Goal: Contribute content: Contribute content

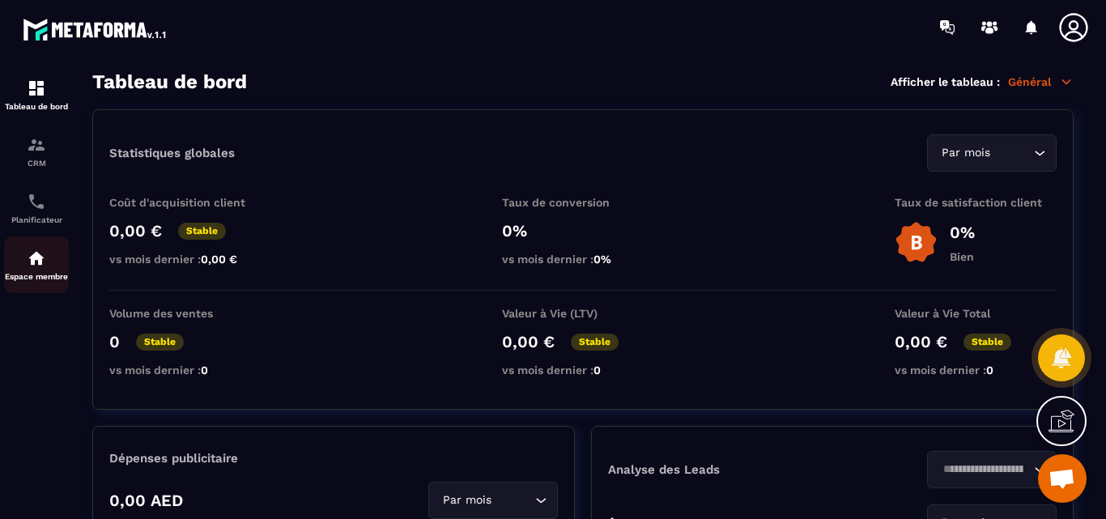
click at [37, 265] on img at bounding box center [36, 257] width 19 height 19
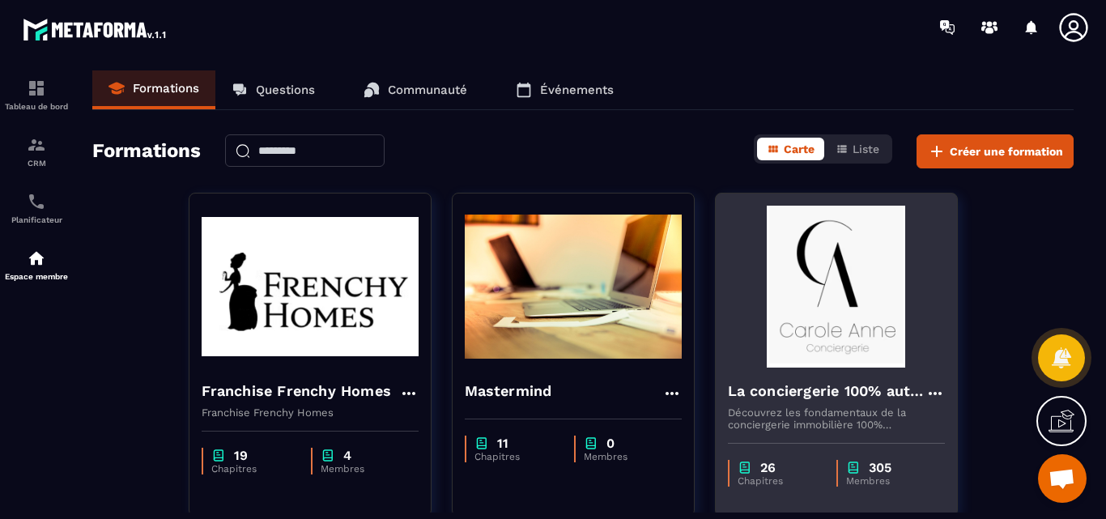
click at [832, 294] on img at bounding box center [836, 287] width 217 height 162
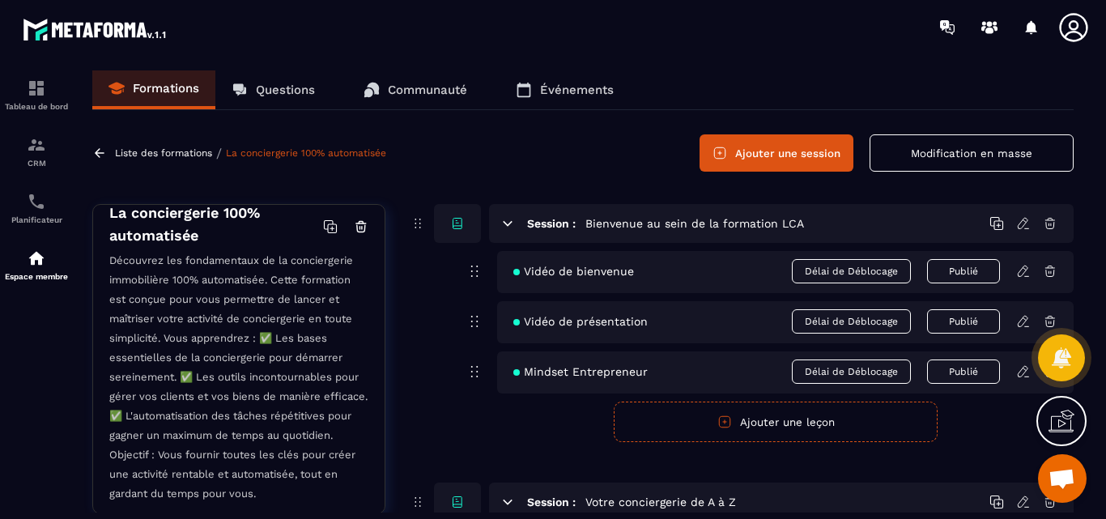
scroll to position [324, 0]
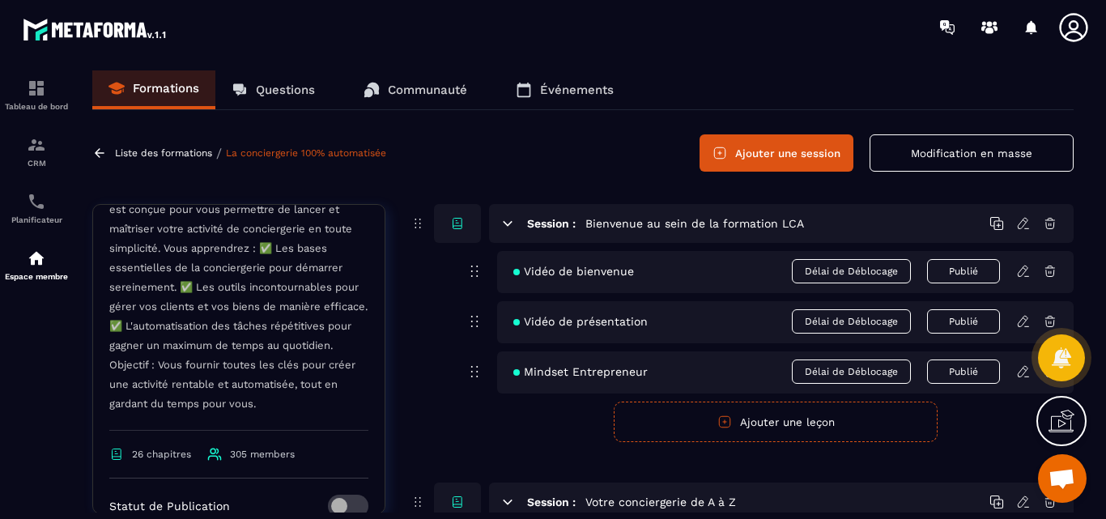
click at [294, 88] on p "Questions" at bounding box center [285, 90] width 59 height 15
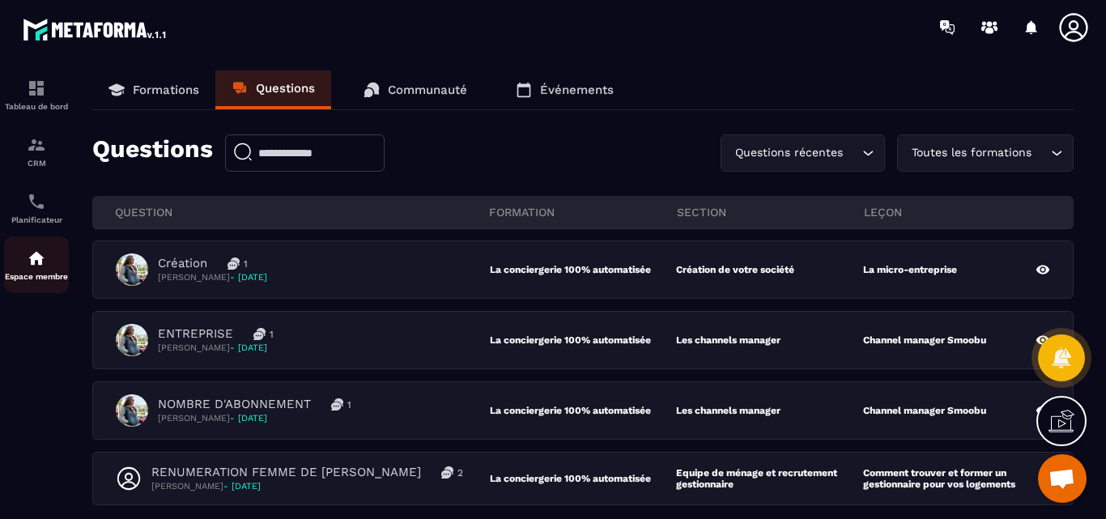
click at [32, 258] on img at bounding box center [36, 257] width 19 height 19
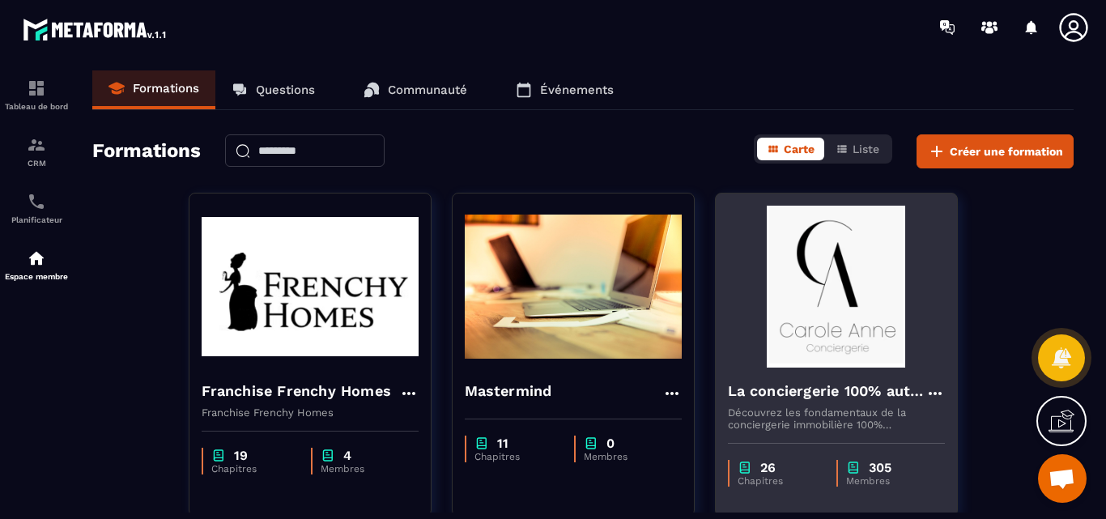
click at [844, 315] on img at bounding box center [836, 287] width 217 height 162
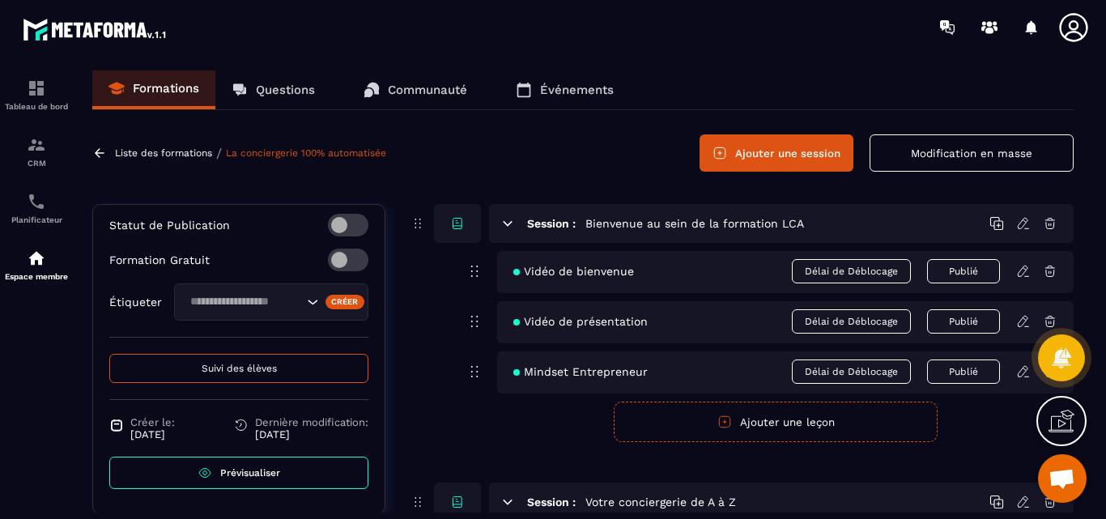
scroll to position [162, 0]
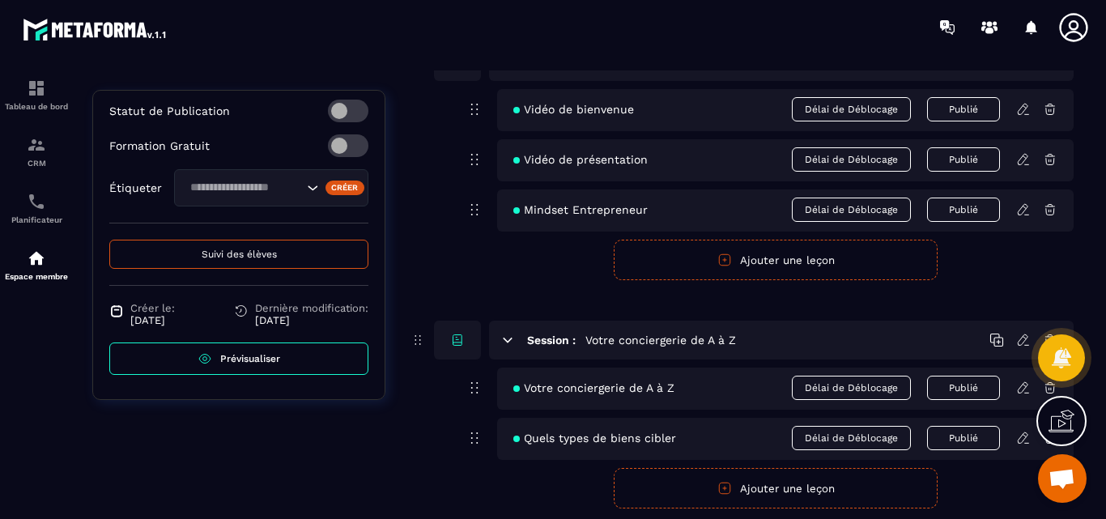
click at [218, 248] on span "Suivi des élèves" at bounding box center [239, 253] width 75 height 11
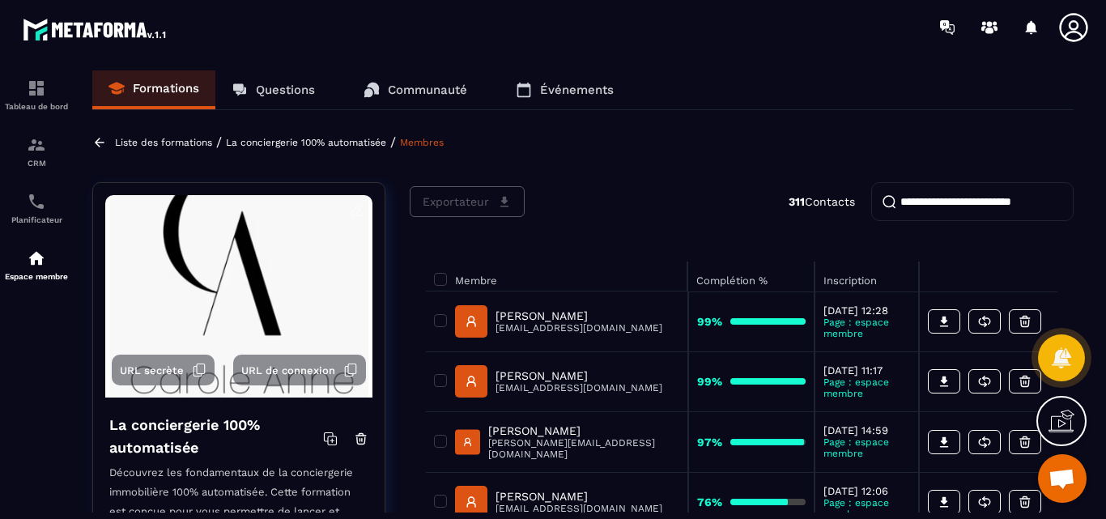
click at [953, 197] on input "search" at bounding box center [972, 201] width 202 height 39
type input "******"
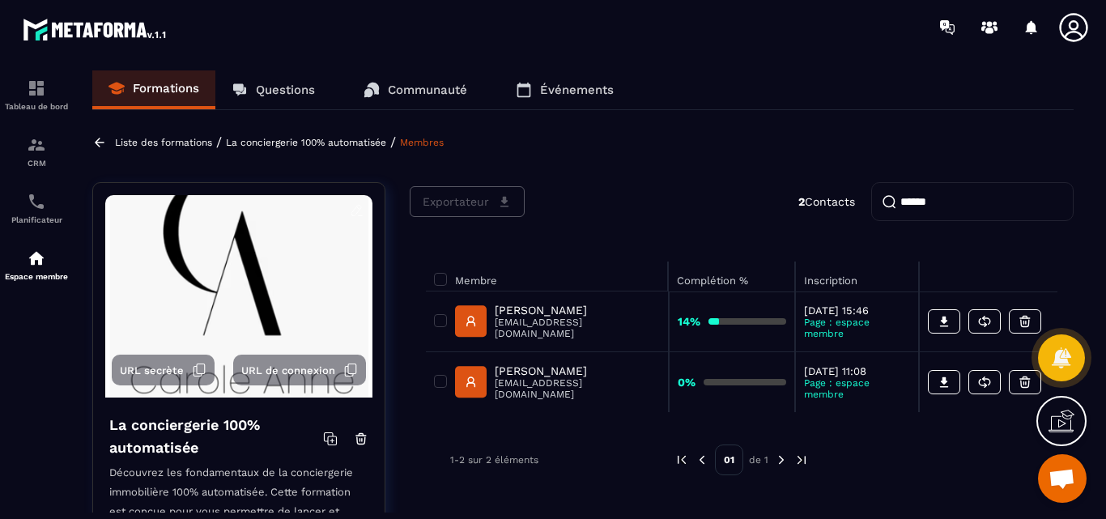
drag, startPoint x: 952, startPoint y: 206, endPoint x: 941, endPoint y: 206, distance: 11.3
click at [941, 206] on input "******" at bounding box center [972, 201] width 202 height 39
drag, startPoint x: 941, startPoint y: 206, endPoint x: 881, endPoint y: 204, distance: 59.9
click at [881, 204] on input "******" at bounding box center [972, 201] width 202 height 39
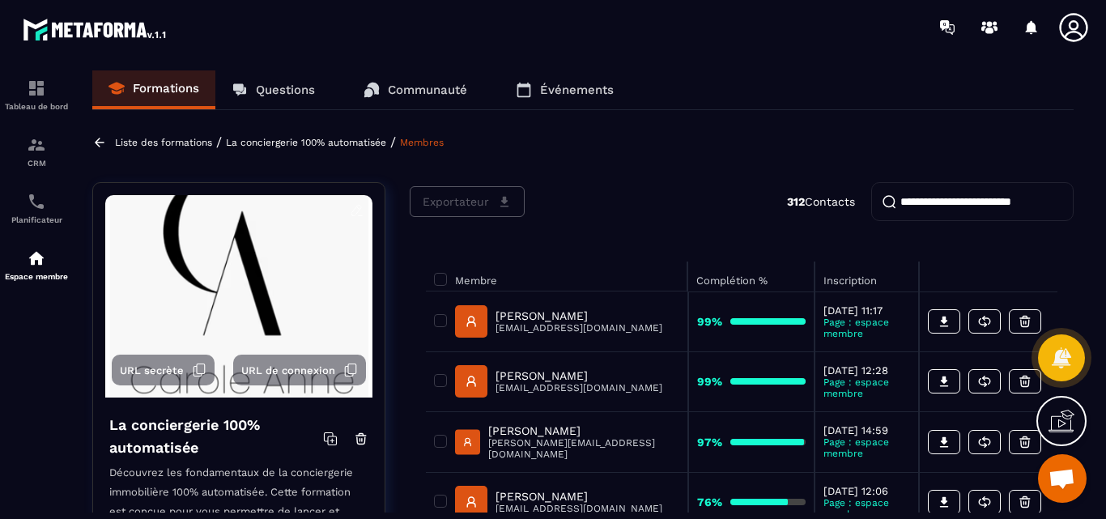
click at [919, 204] on input "search" at bounding box center [972, 201] width 202 height 39
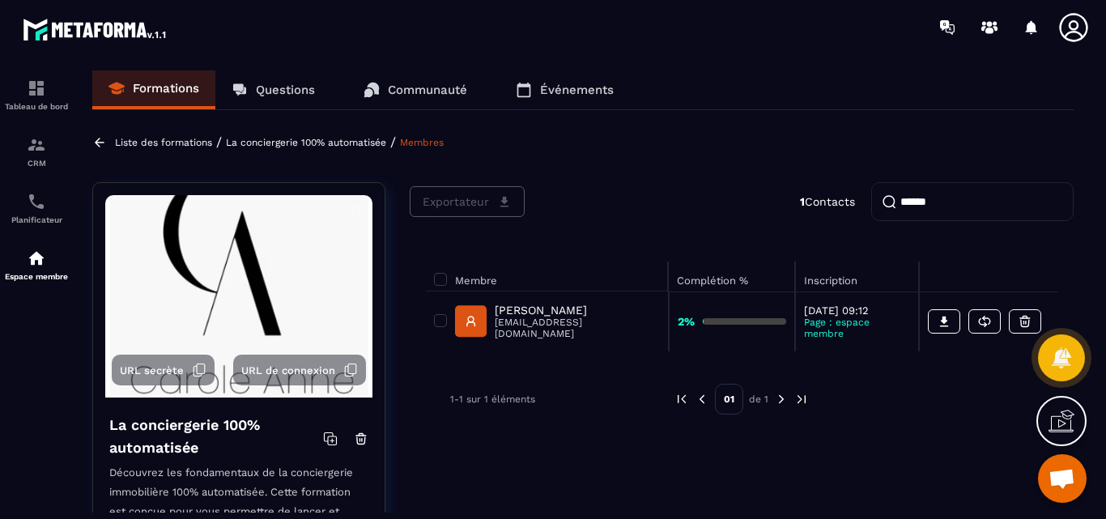
type input "******"
drag, startPoint x: 949, startPoint y: 202, endPoint x: 811, endPoint y: 203, distance: 137.6
click at [811, 203] on div "Exportateur 1 Contacts ******" at bounding box center [742, 201] width 664 height 39
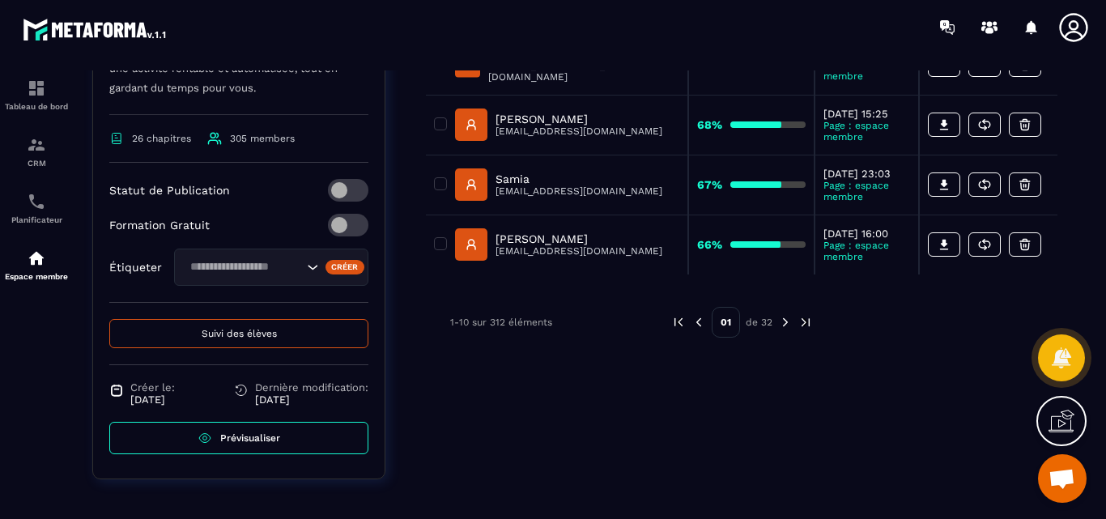
scroll to position [625, 0]
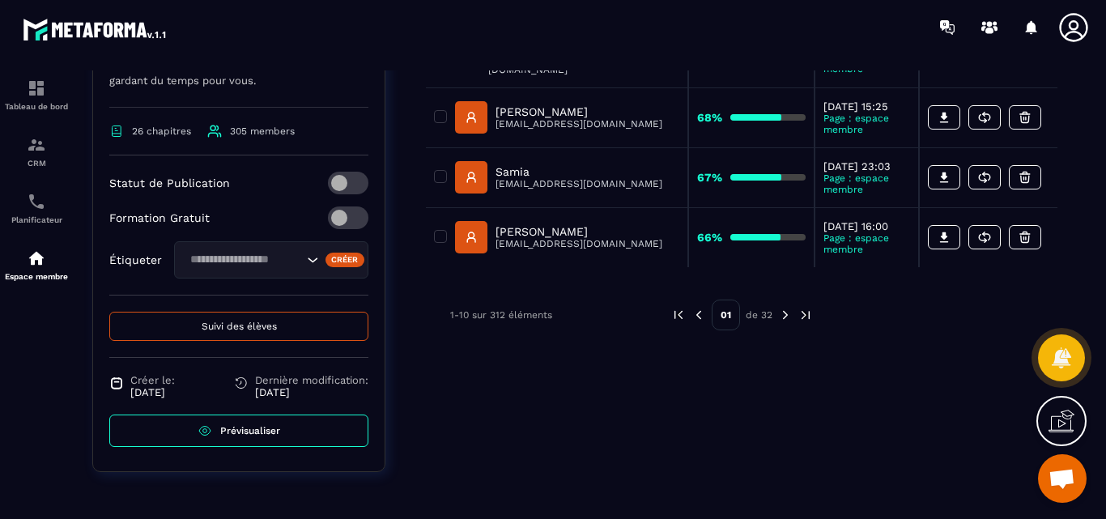
click at [805, 308] on img at bounding box center [805, 315] width 15 height 15
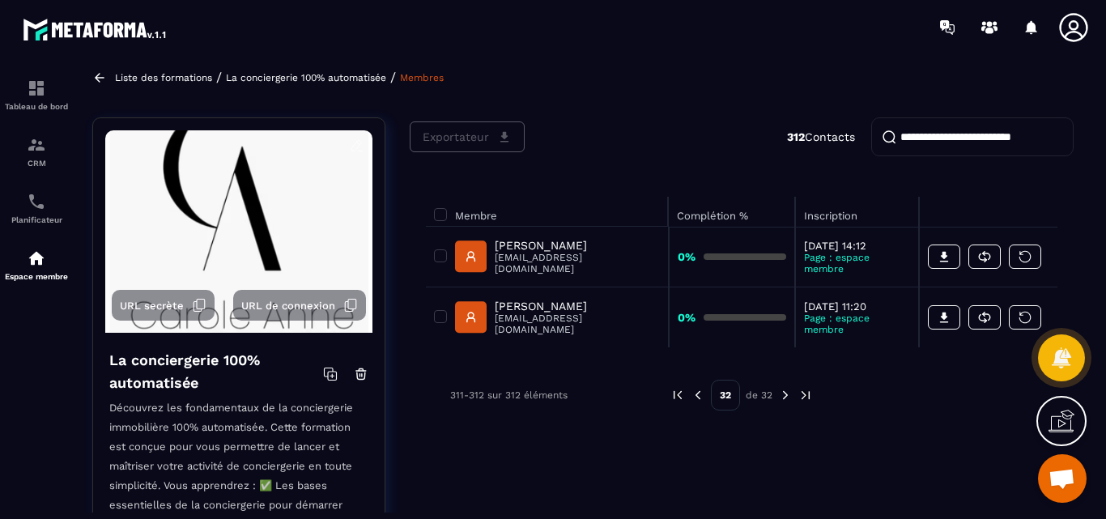
scroll to position [58, 0]
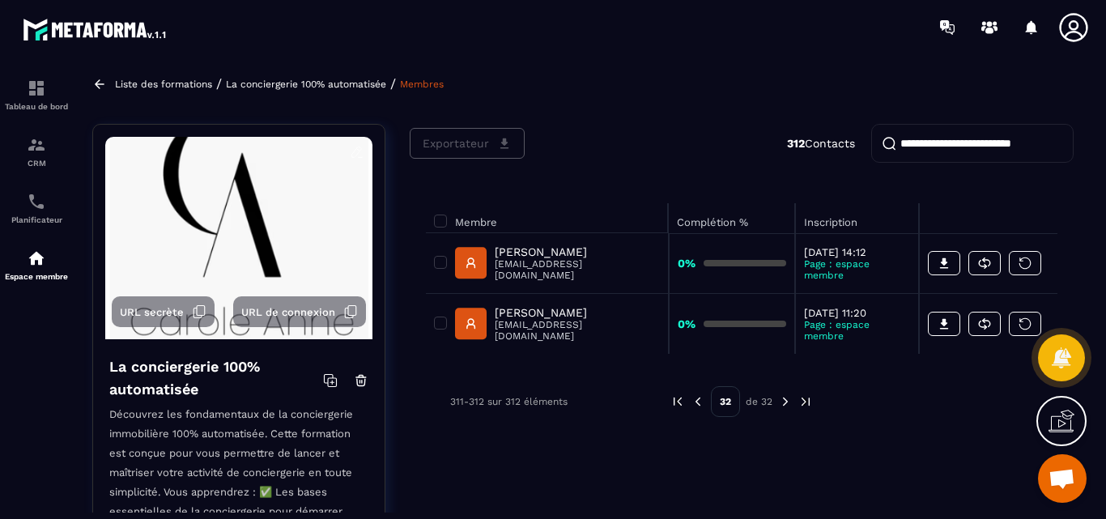
click at [697, 402] on img at bounding box center [697, 401] width 15 height 15
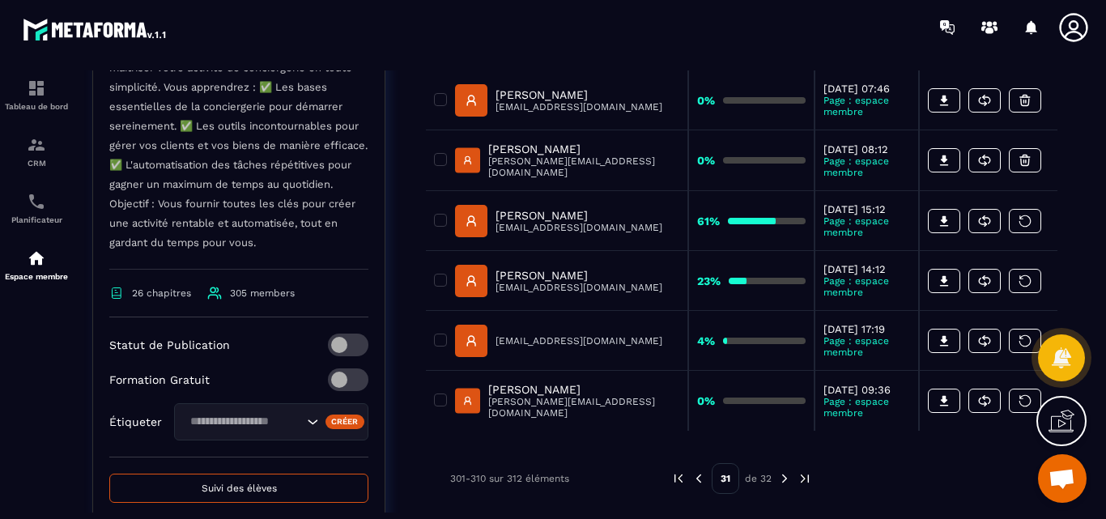
scroll to position [625, 0]
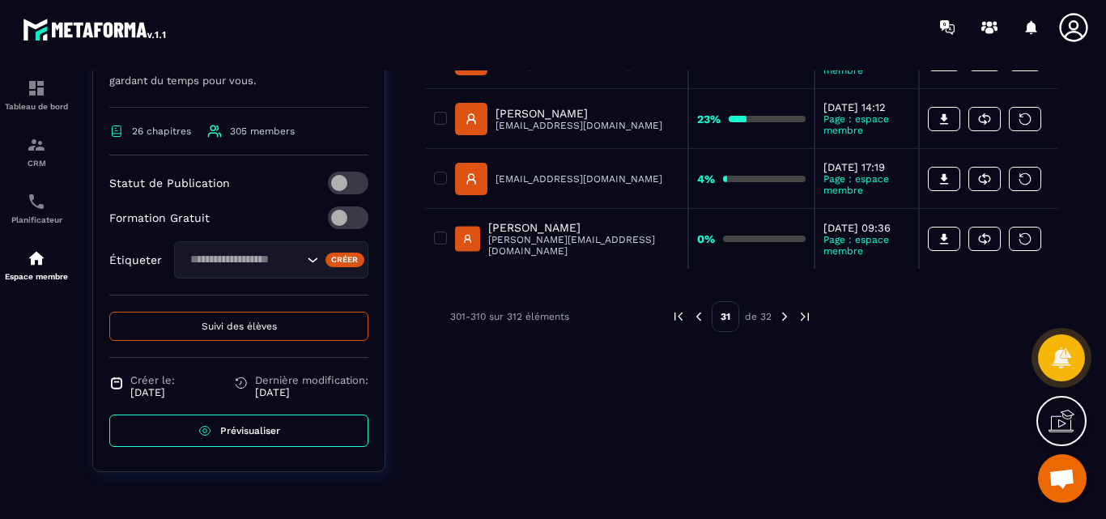
click at [700, 324] on img at bounding box center [698, 316] width 15 height 15
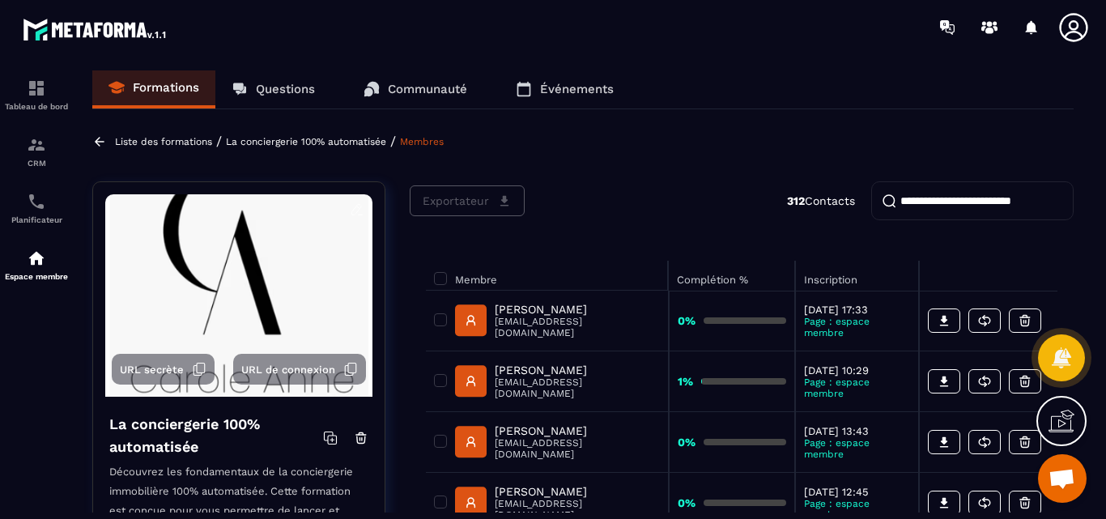
scroll to position [0, 0]
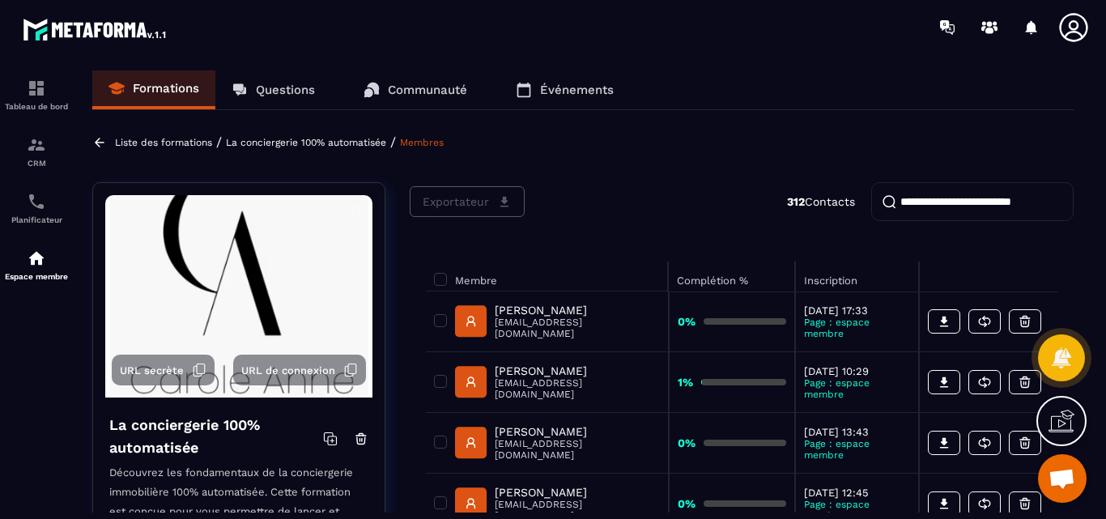
click at [146, 96] on link "Formations" at bounding box center [153, 89] width 123 height 39
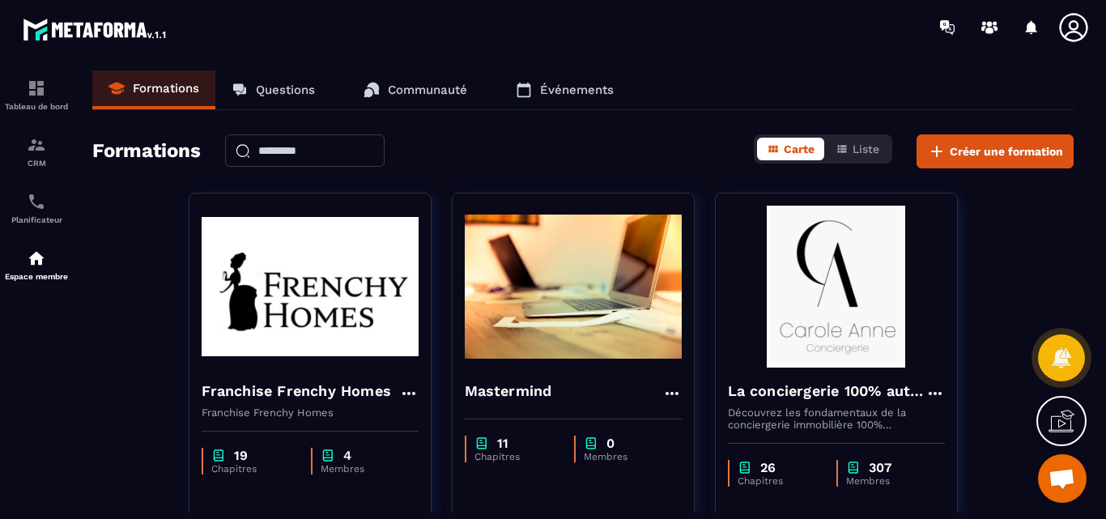
drag, startPoint x: 24, startPoint y: 265, endPoint x: 147, endPoint y: 219, distance: 131.7
click at [736, 74] on div "Formations Questions Communauté Événements" at bounding box center [582, 90] width 981 height 40
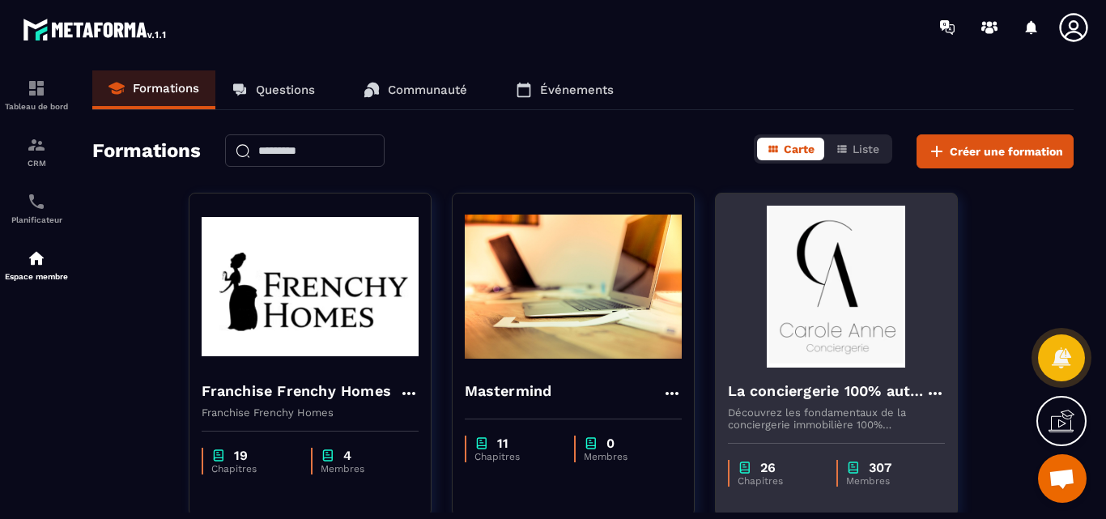
click at [837, 317] on img at bounding box center [836, 287] width 217 height 162
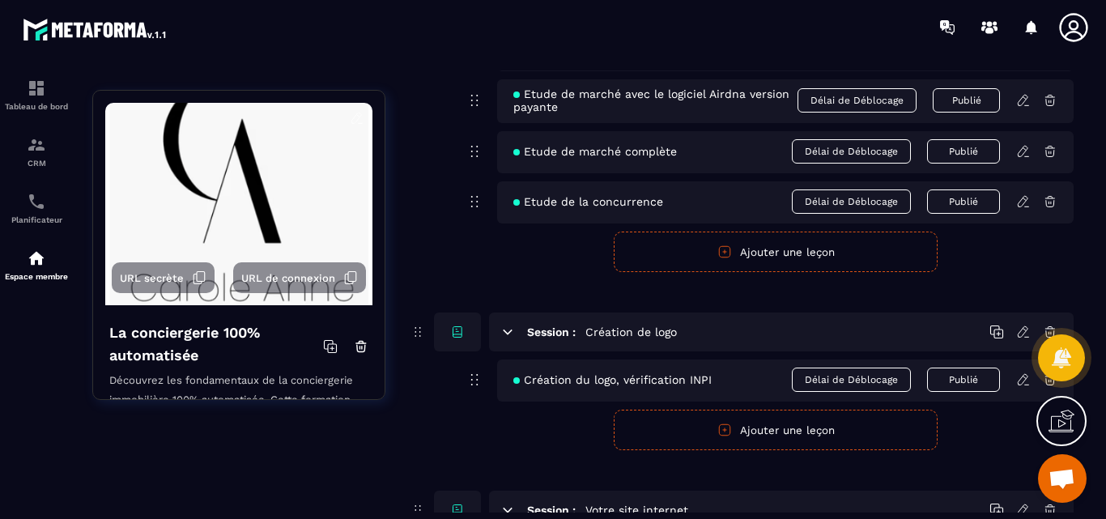
scroll to position [890, 0]
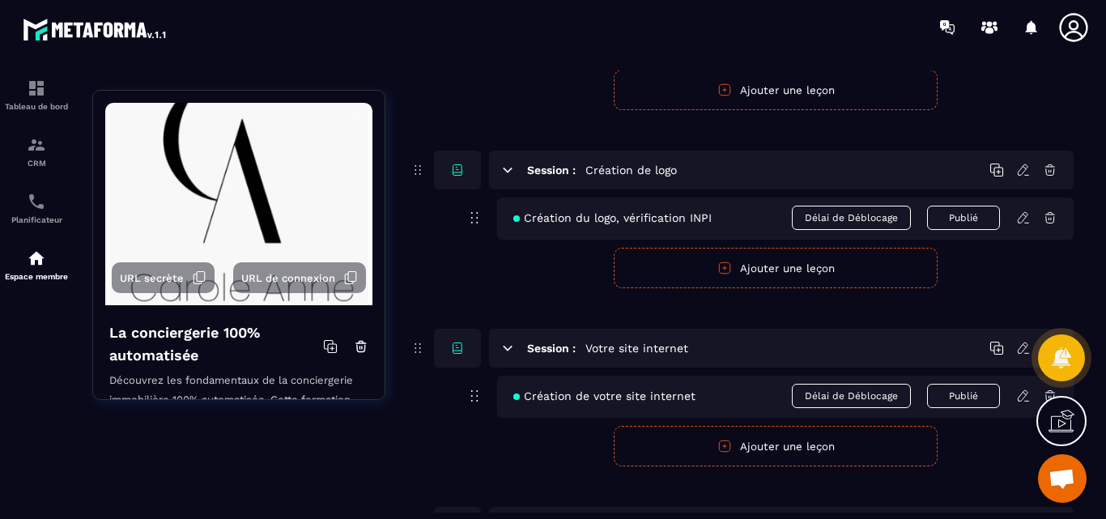
click at [813, 32] on div at bounding box center [647, 27] width 915 height 54
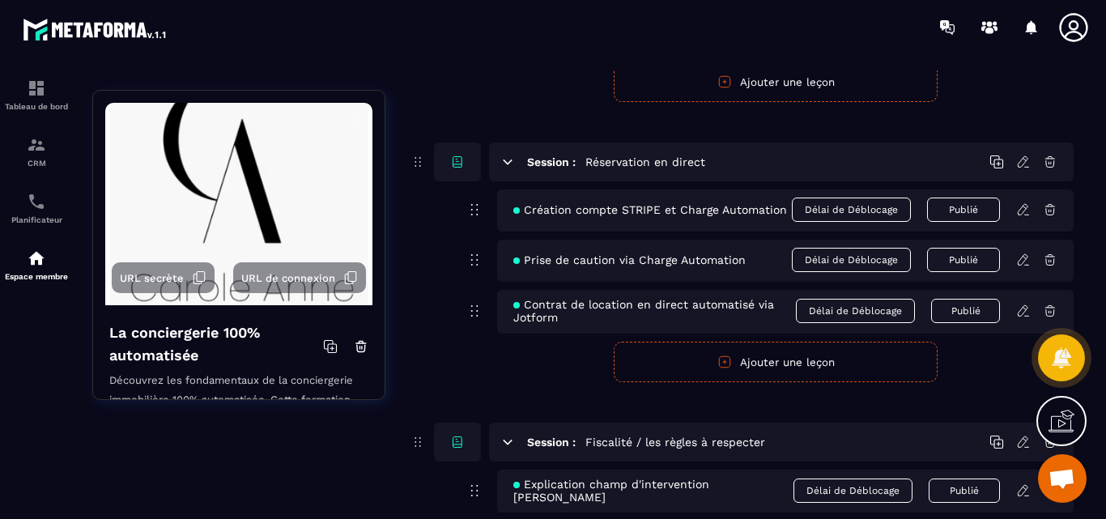
scroll to position [5772, 0]
click at [1020, 210] on icon at bounding box center [1022, 210] width 10 height 11
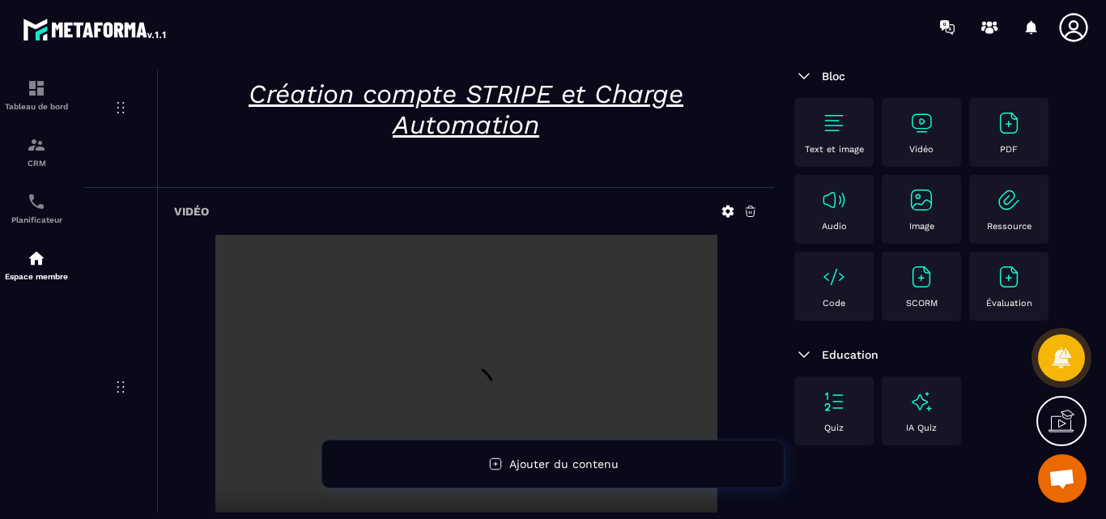
scroll to position [43, 0]
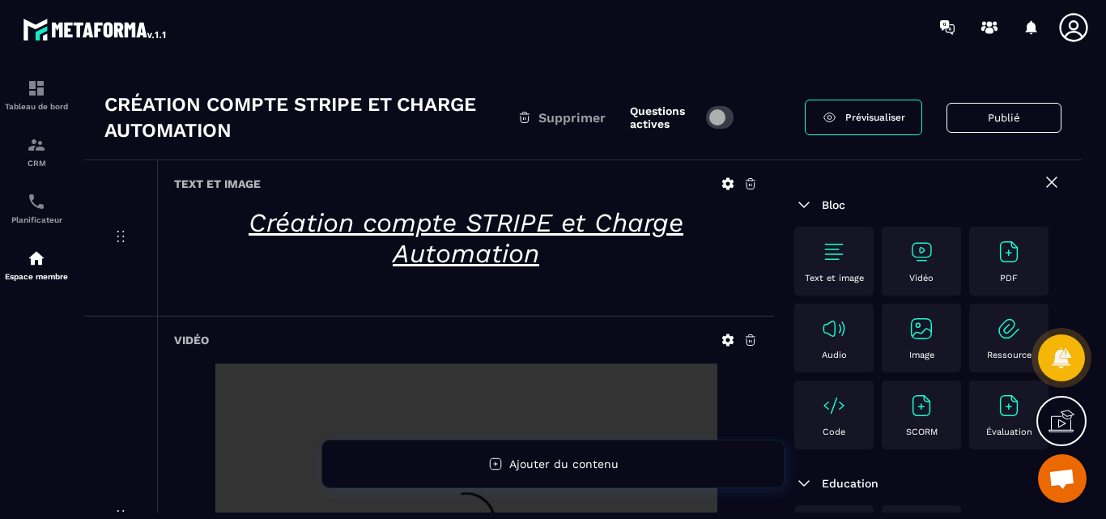
click at [724, 185] on icon at bounding box center [728, 184] width 12 height 12
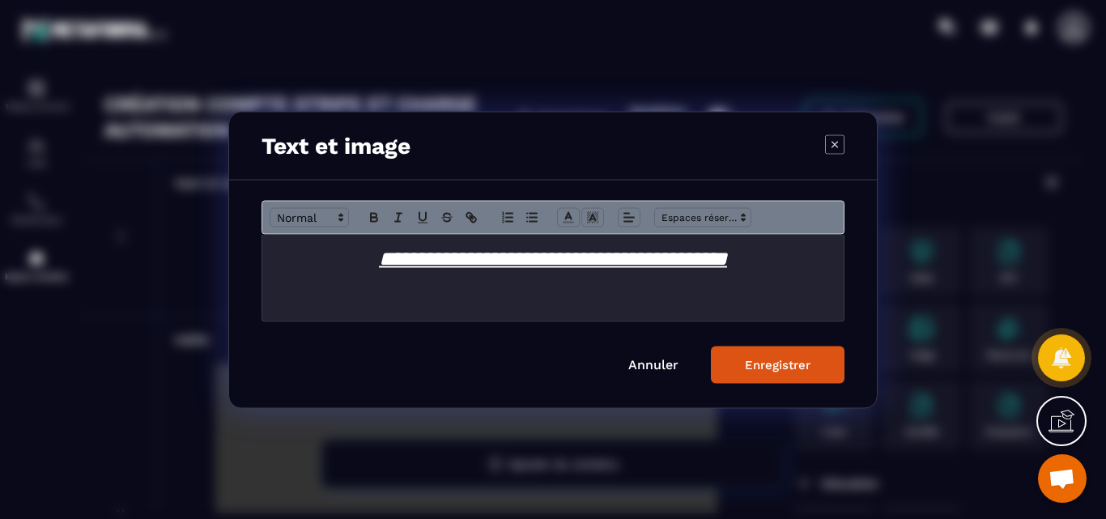
click at [645, 369] on link "Annuler" at bounding box center [653, 363] width 50 height 15
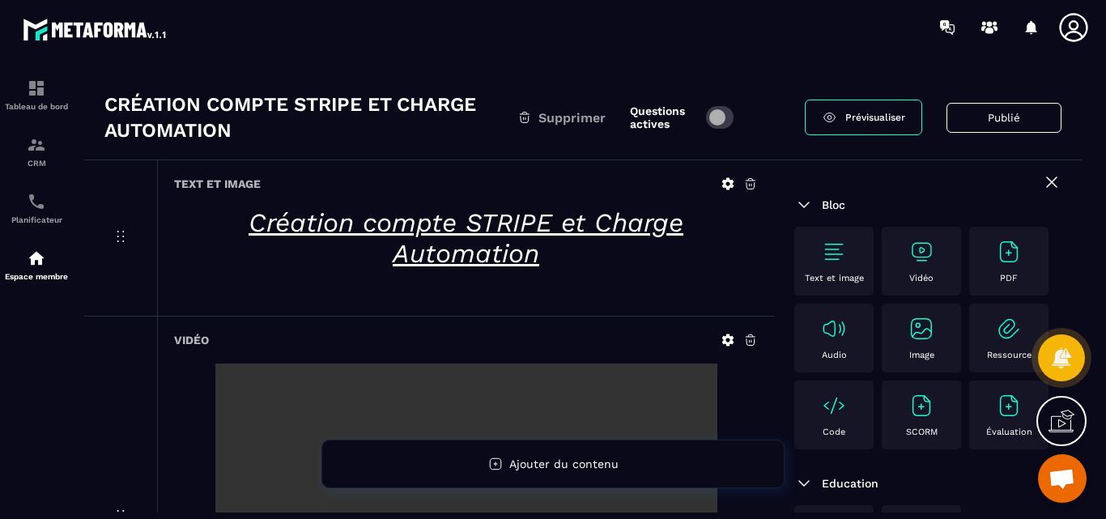
click at [728, 185] on icon at bounding box center [727, 183] width 15 height 15
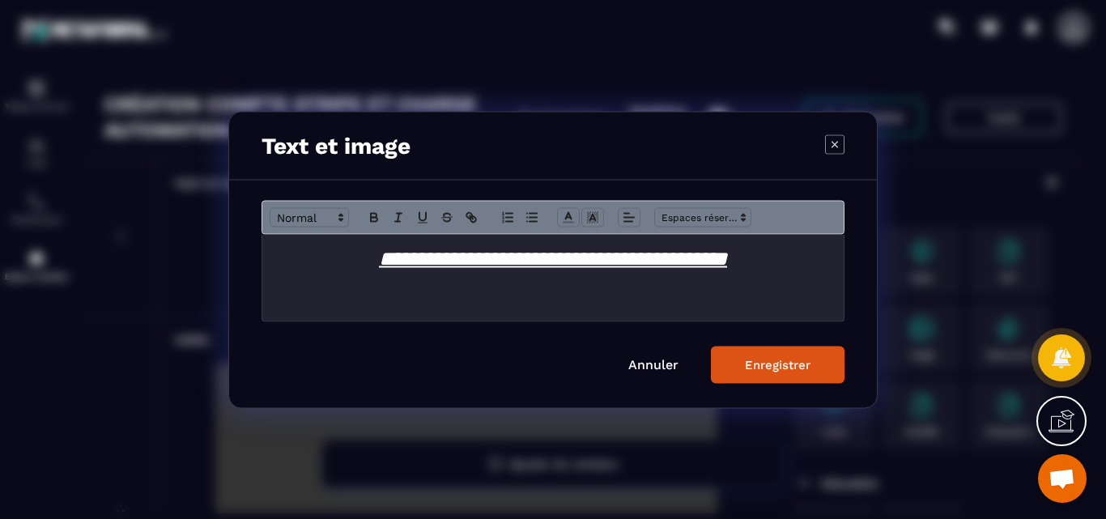
click at [817, 262] on h1 "**********" at bounding box center [552, 259] width 557 height 30
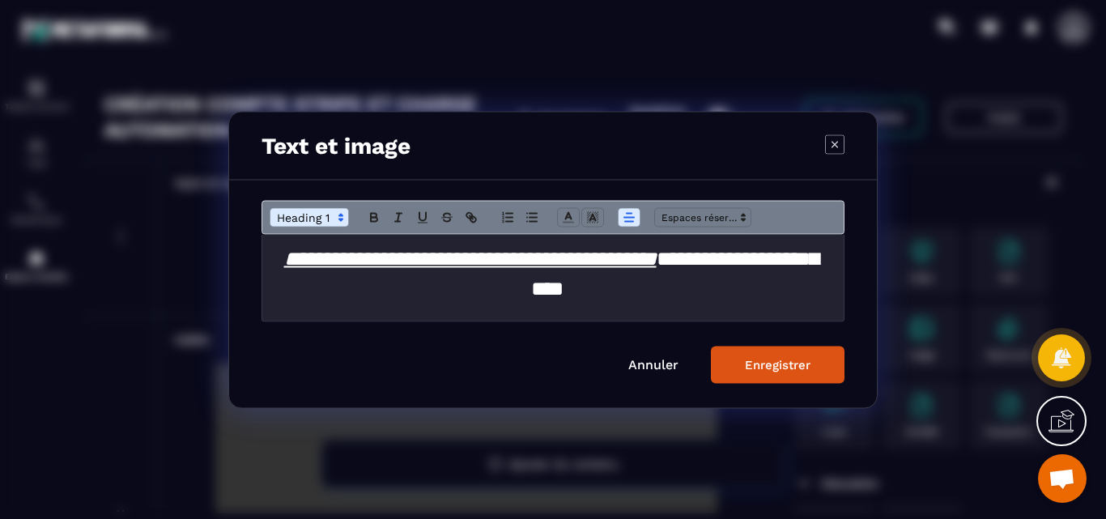
click at [640, 368] on link "Annuler" at bounding box center [653, 363] width 50 height 15
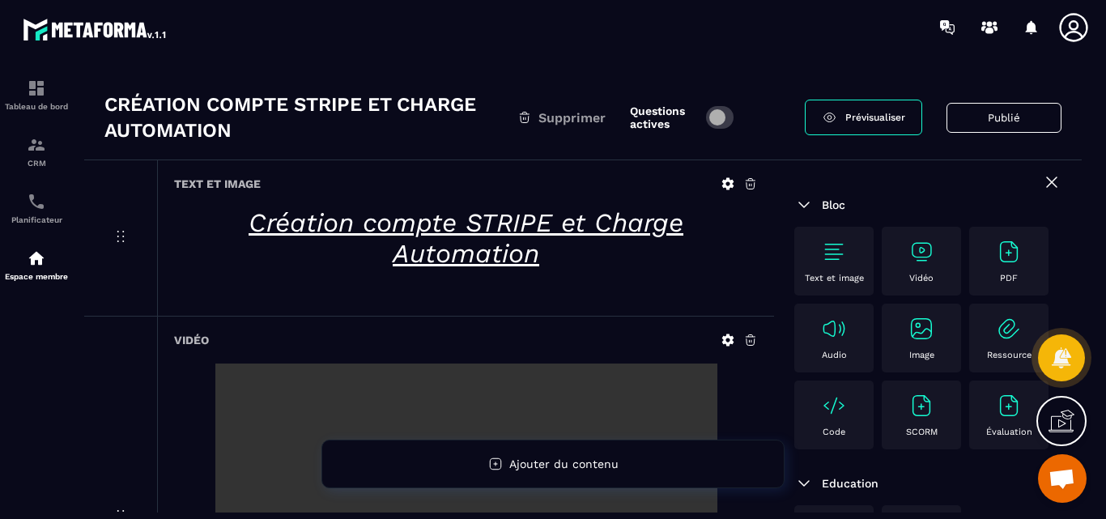
click at [728, 181] on icon at bounding box center [728, 184] width 12 height 12
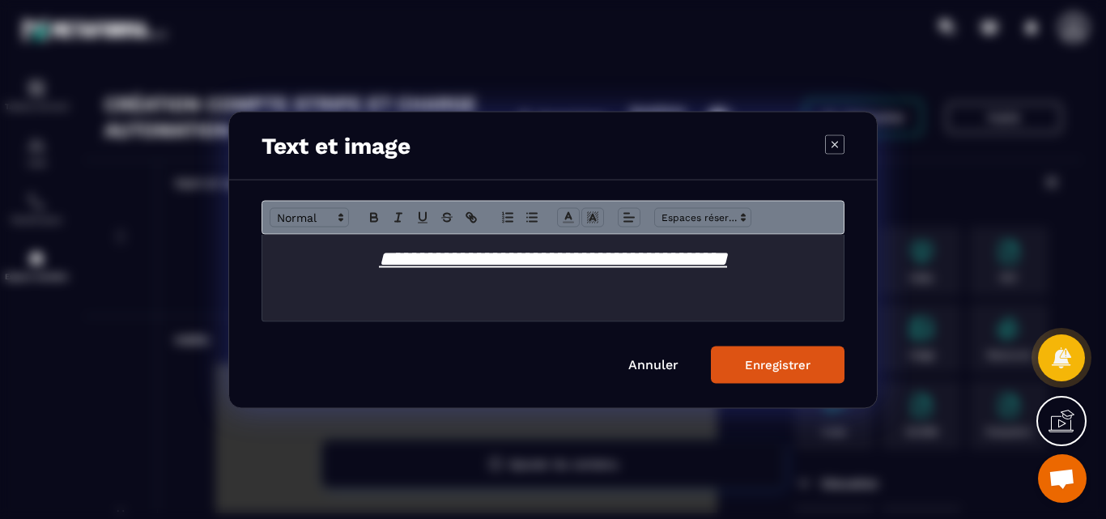
click at [803, 258] on h1 "**********" at bounding box center [552, 259] width 557 height 30
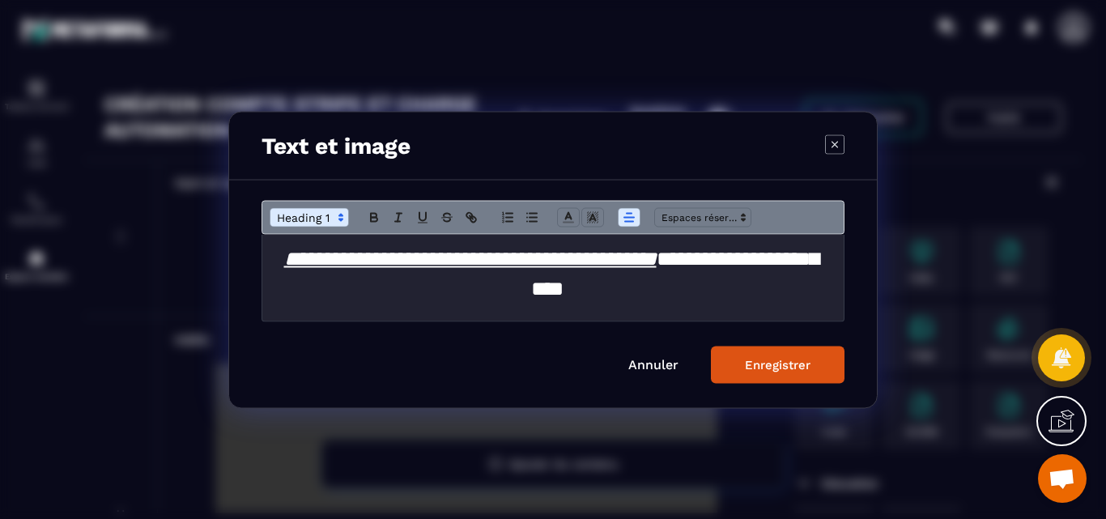
click at [783, 366] on div "Enregistrer" at bounding box center [778, 364] width 66 height 15
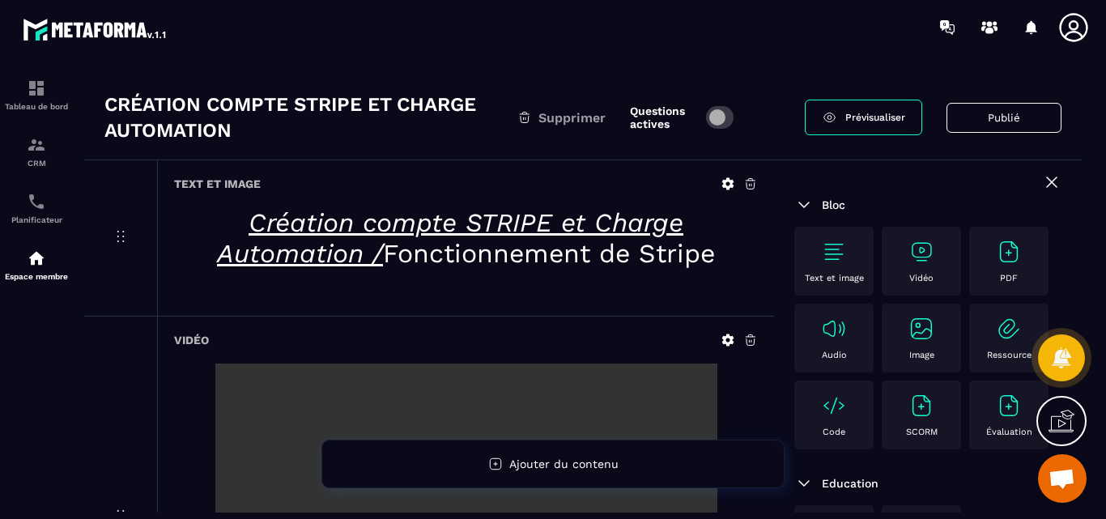
click at [728, 177] on icon at bounding box center [727, 183] width 15 height 15
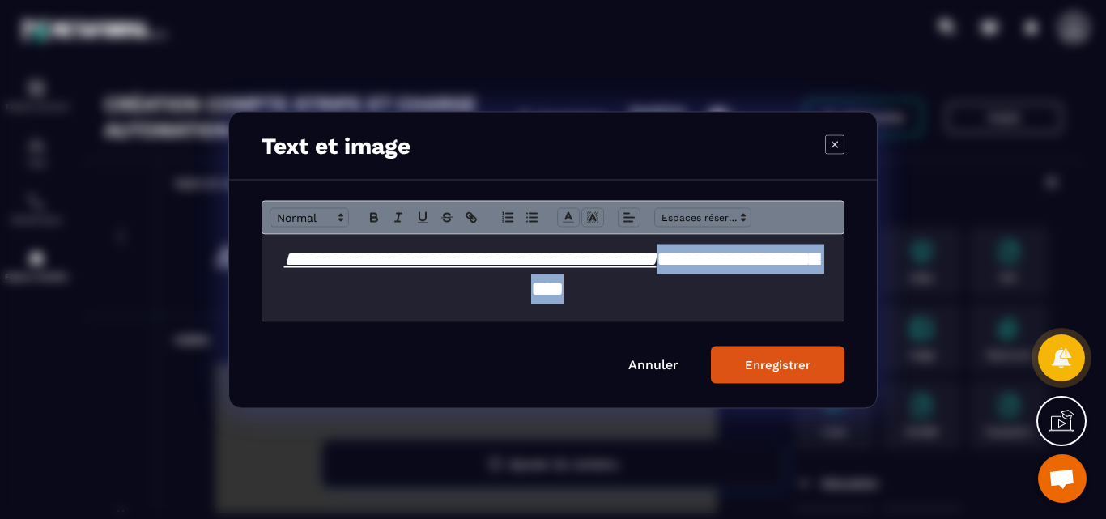
drag, startPoint x: 693, startPoint y: 291, endPoint x: 397, endPoint y: 292, distance: 296.2
click at [400, 291] on h1 "**********" at bounding box center [546, 274] width 545 height 60
click at [422, 214] on icon "Modal window" at bounding box center [422, 217] width 15 height 15
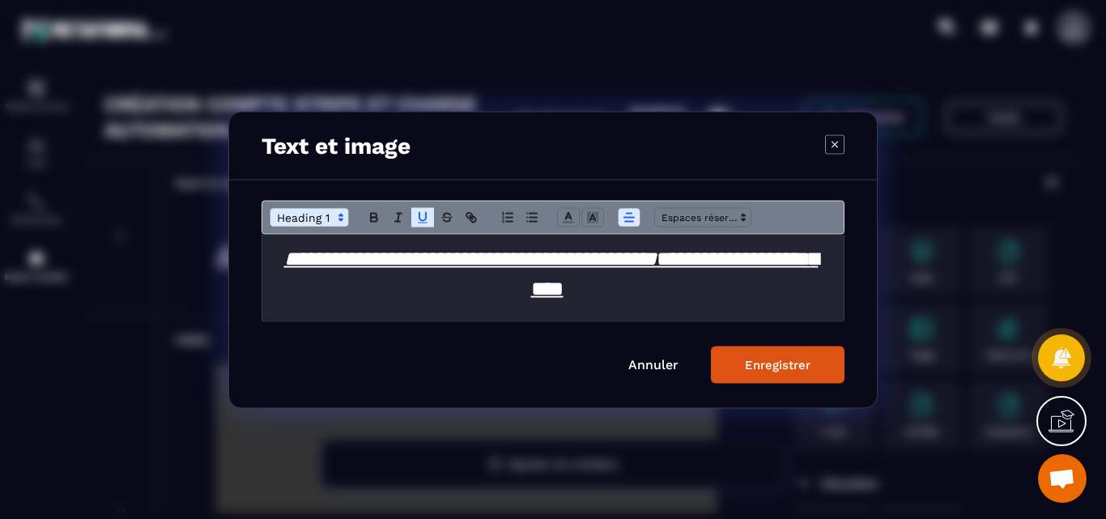
click at [779, 361] on div "Enregistrer" at bounding box center [778, 364] width 66 height 15
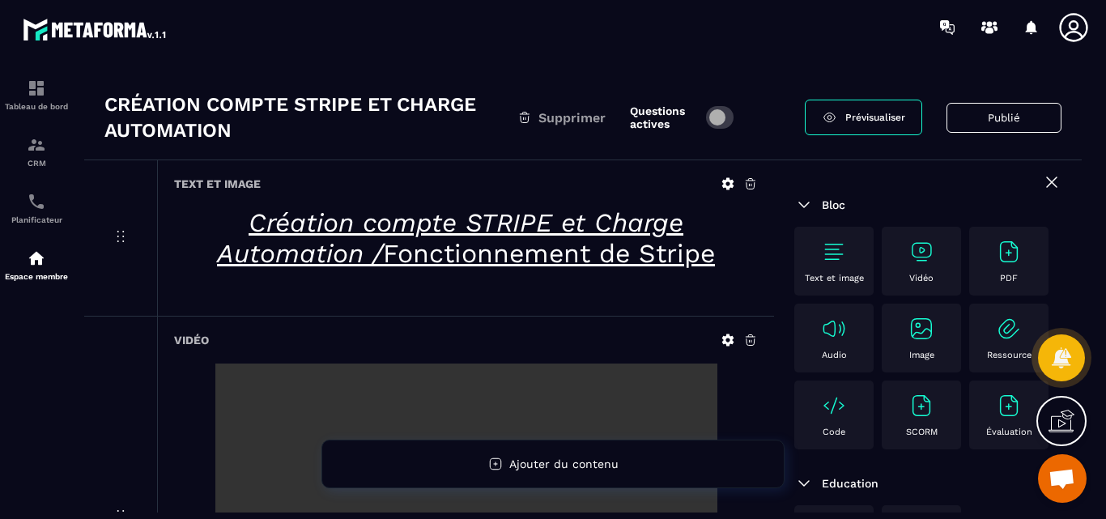
click at [724, 185] on icon at bounding box center [728, 184] width 12 height 12
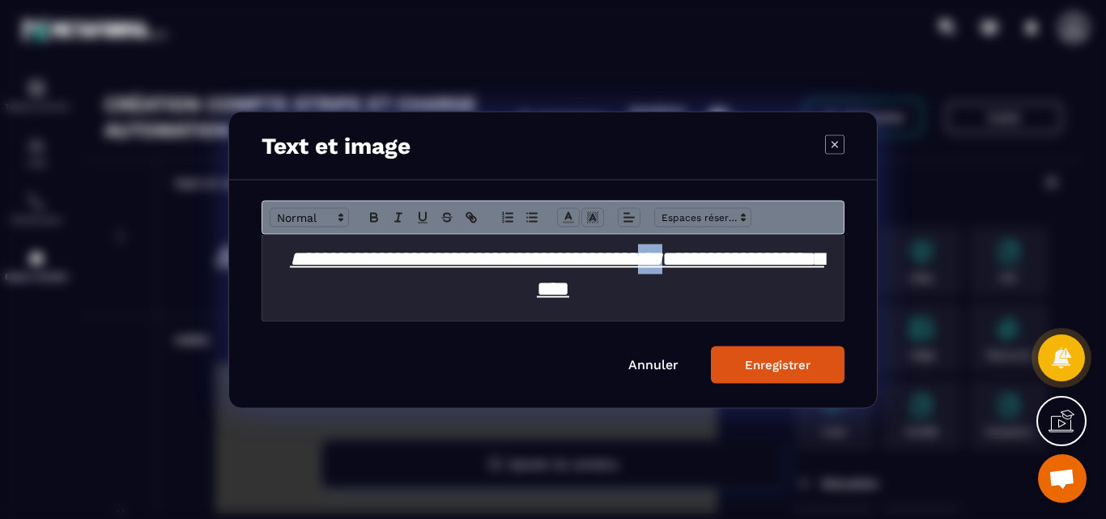
drag, startPoint x: 777, startPoint y: 264, endPoint x: 802, endPoint y: 266, distance: 25.2
click at [802, 266] on h1 "**********" at bounding box center [552, 274] width 557 height 60
click at [426, 215] on icon "Modal window" at bounding box center [422, 216] width 6 height 8
click at [788, 296] on h1 "**********" at bounding box center [552, 274] width 557 height 60
click at [786, 369] on div "Enregistrer" at bounding box center [778, 364] width 66 height 15
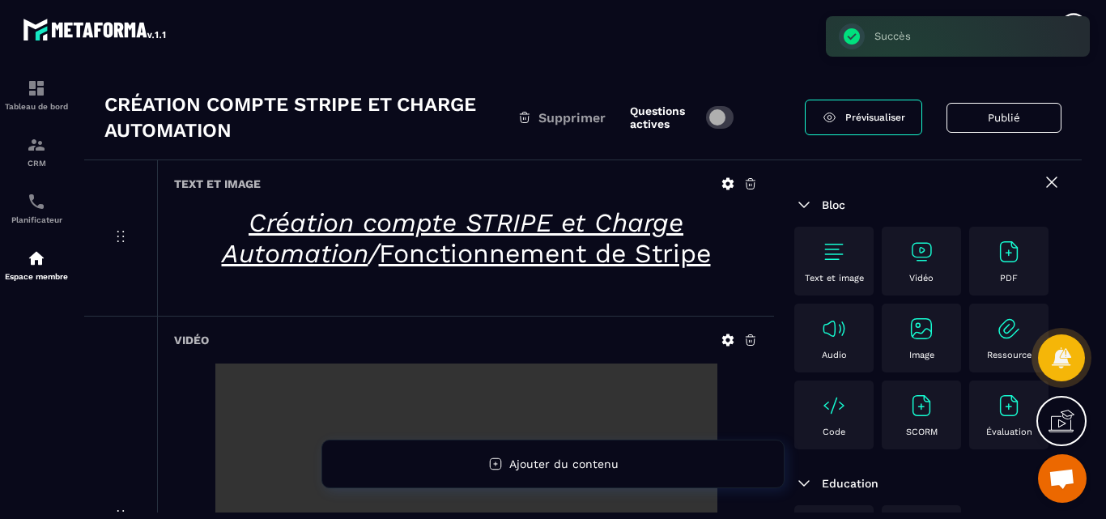
scroll to position [81, 0]
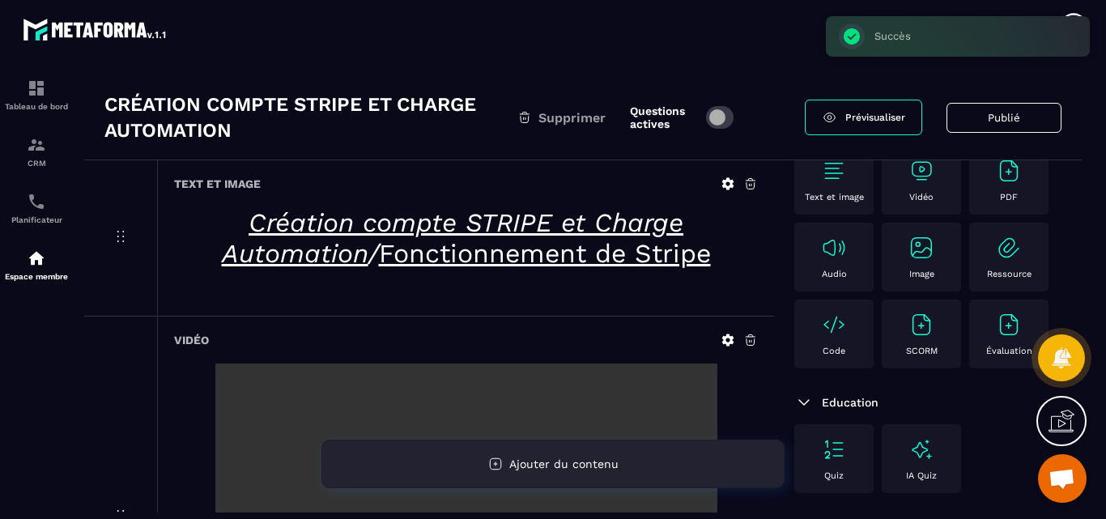
click at [523, 465] on span "Ajouter du contenu" at bounding box center [563, 463] width 109 height 13
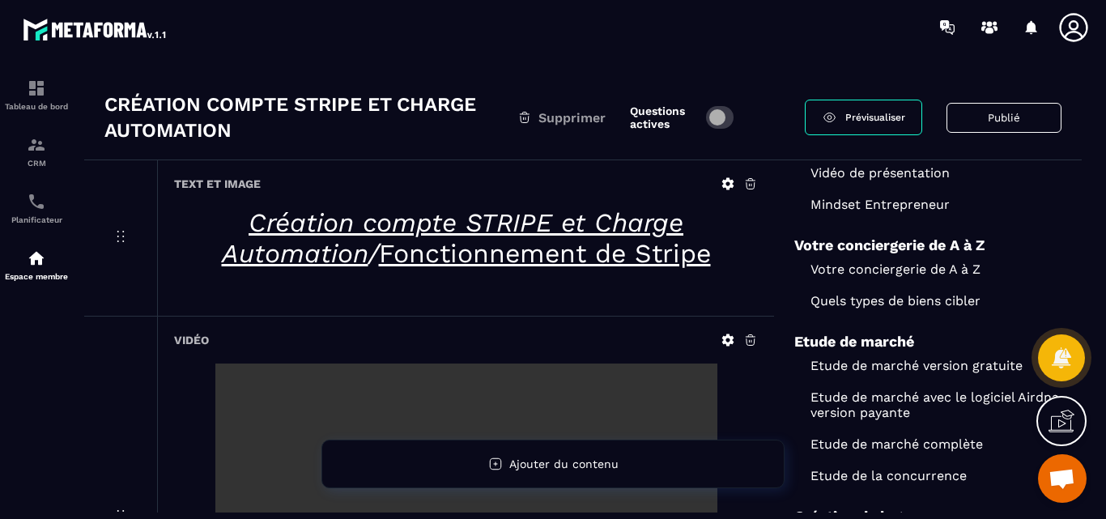
click at [748, 223] on h1 "Création compte STRIPE et Charge Automation / Fonctionnement de Stripe" at bounding box center [466, 238] width 584 height 62
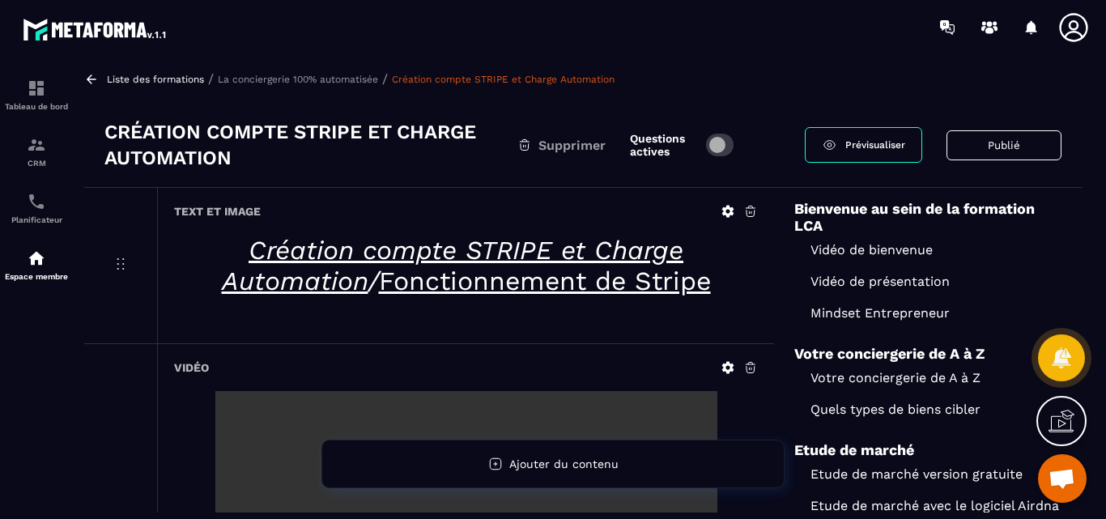
scroll to position [0, 0]
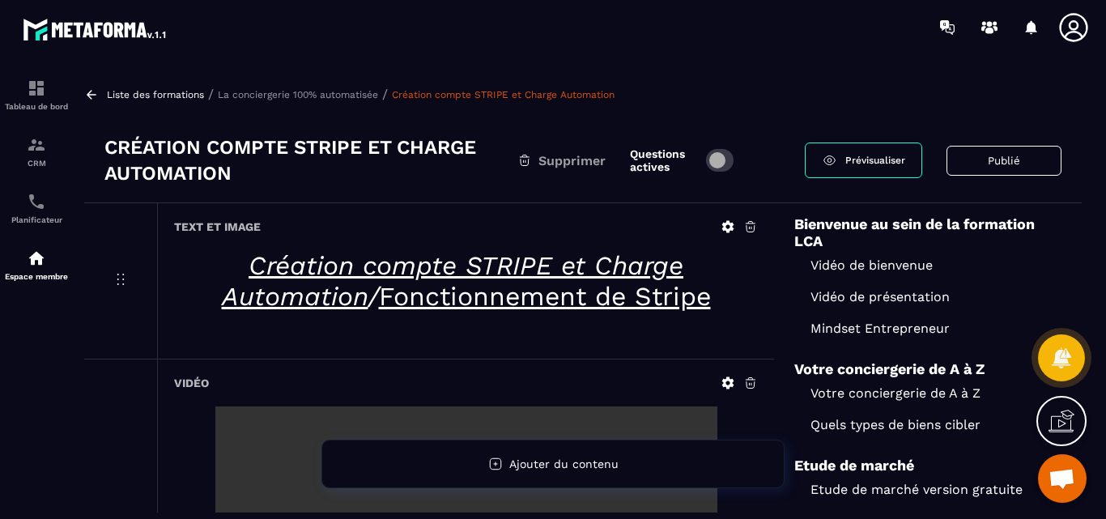
click at [646, 205] on div "Text et image Création compte STRIPE et Charge Automation / Fonctionnement de S…" at bounding box center [465, 280] width 617 height 155
click at [720, 180] on div "Questions actives" at bounding box center [685, 160] width 110 height 52
click at [291, 152] on h3 "Création compte STRIPE et Charge Automation" at bounding box center [310, 160] width 413 height 52
click at [342, 94] on p "La conciergerie 100% automatisée" at bounding box center [298, 94] width 160 height 11
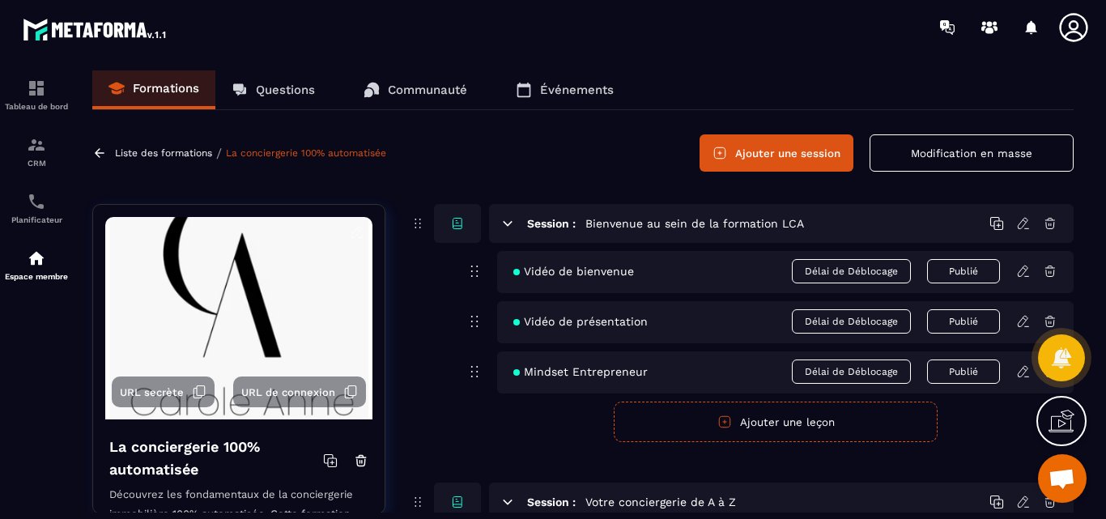
scroll to position [5691, 0]
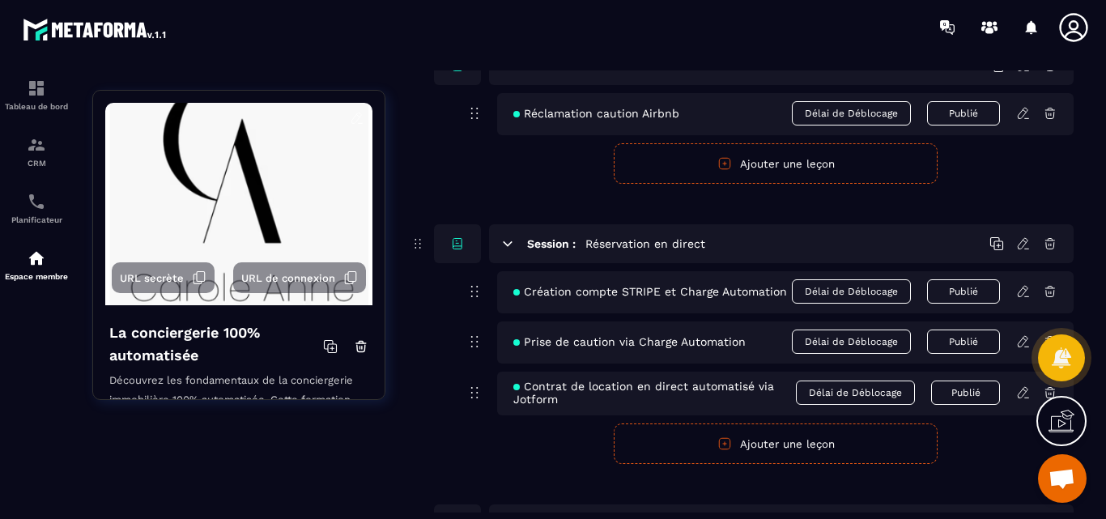
click at [1021, 291] on icon at bounding box center [1023, 291] width 15 height 15
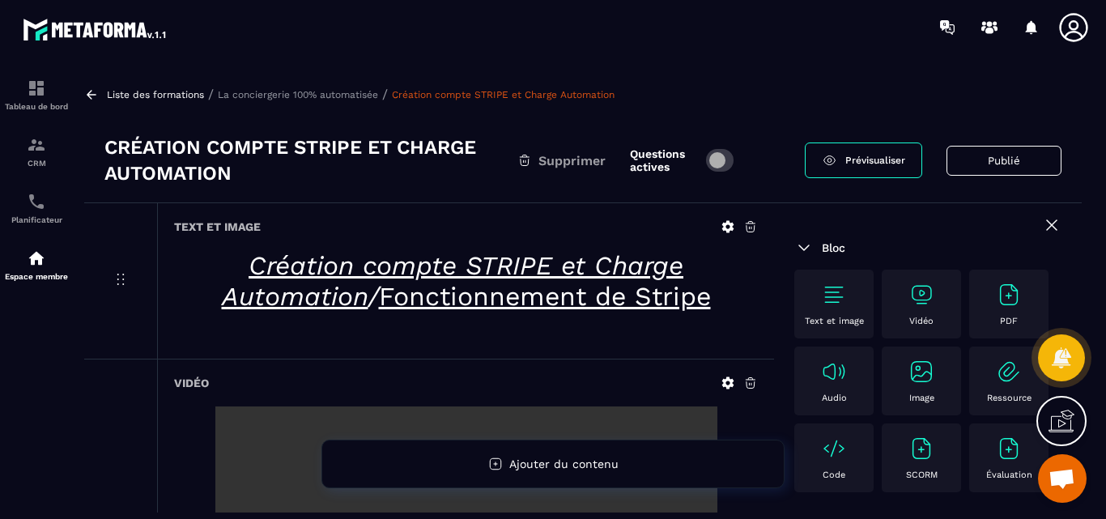
click at [911, 288] on img at bounding box center [921, 295] width 26 height 26
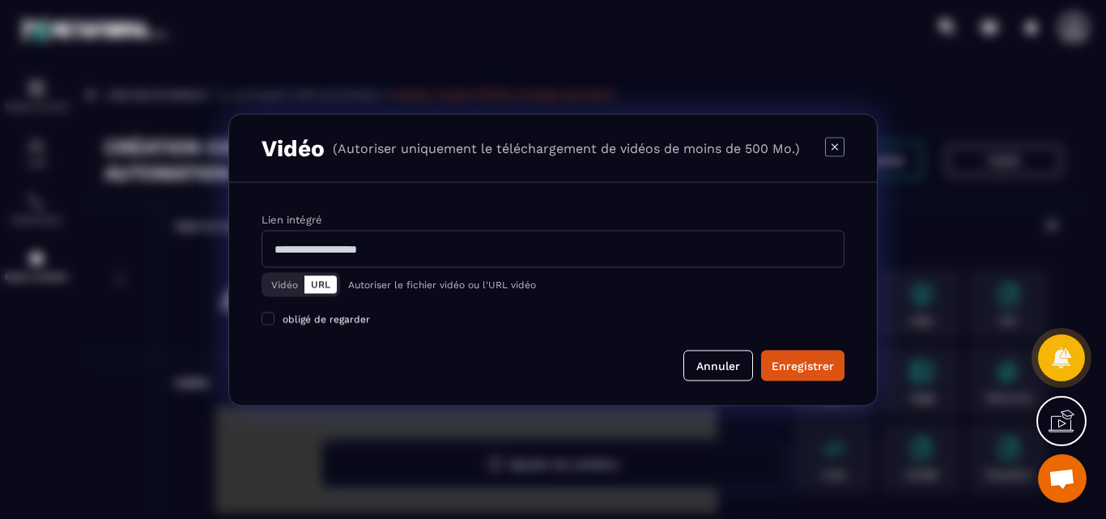
click at [282, 282] on button "Vidéo" at bounding box center [285, 284] width 40 height 18
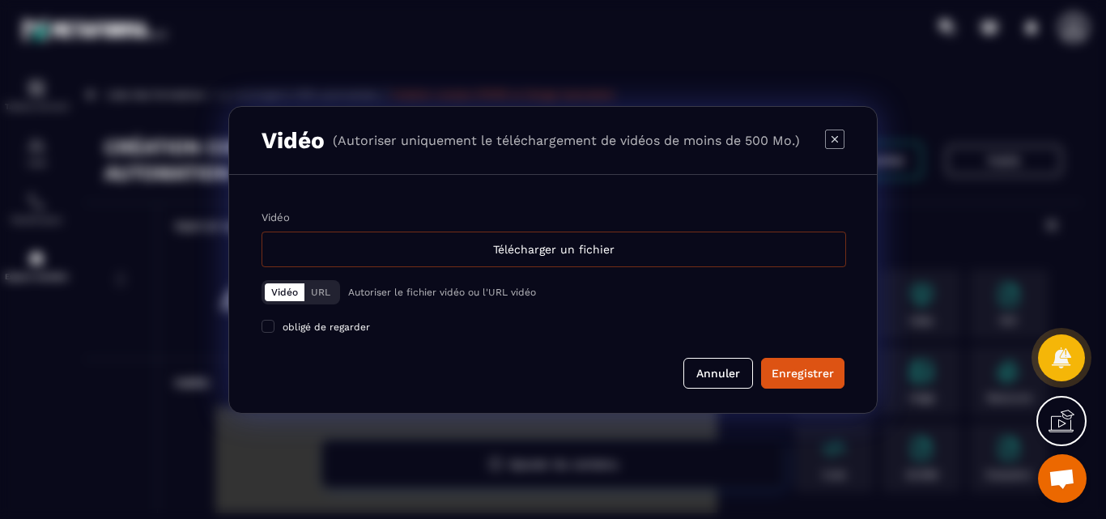
click at [558, 253] on div "Télécharger un fichier" at bounding box center [553, 249] width 584 height 36
click at [0, 0] on input "Vidéo Télécharger un fichier" at bounding box center [0, 0] width 0 height 0
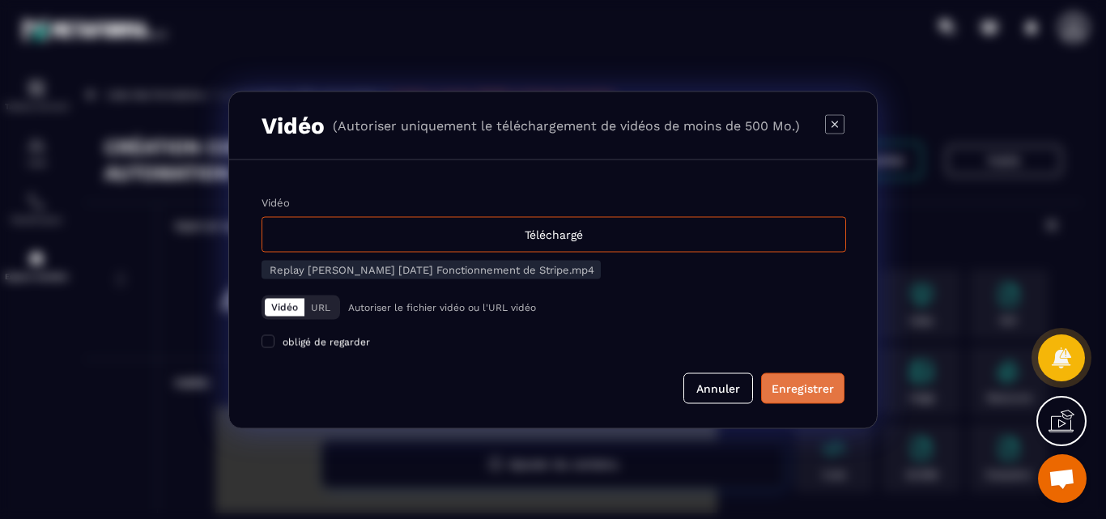
click at [789, 377] on button "Enregistrer" at bounding box center [802, 387] width 83 height 31
